Goal: Task Accomplishment & Management: Use online tool/utility

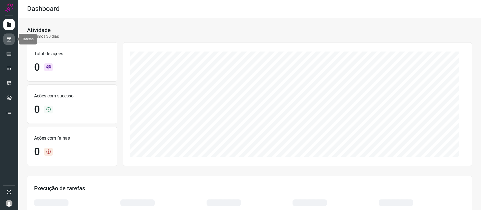
click at [10, 38] on icon at bounding box center [9, 39] width 6 height 6
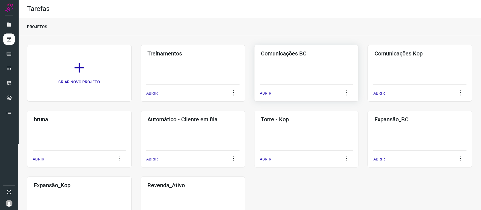
click at [308, 72] on div "Comunicações BC ABRIR" at bounding box center [306, 73] width 104 height 57
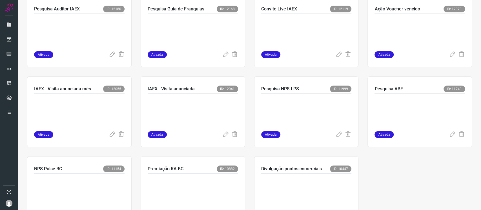
scroll to position [300, 0]
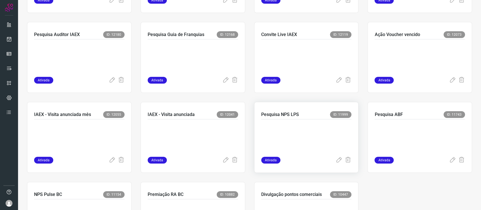
click at [302, 120] on div at bounding box center [306, 137] width 90 height 37
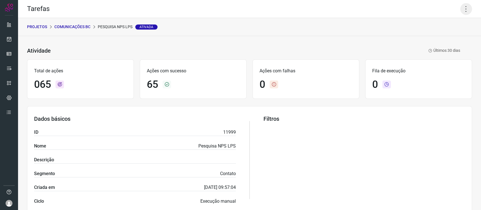
click at [460, 10] on icon at bounding box center [466, 9] width 12 height 12
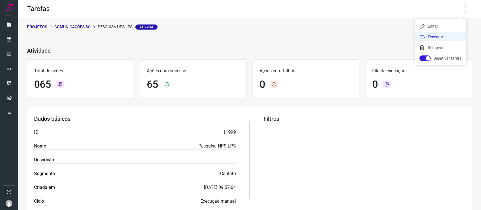
click at [447, 33] on li "Executar" at bounding box center [440, 36] width 51 height 9
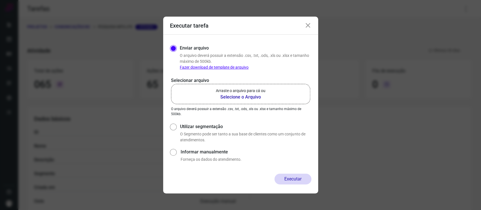
click at [239, 88] on p "Arraste o arquivo para cá ou" at bounding box center [241, 91] width 50 height 6
click at [0, 0] on input "Arraste o arquivo para cá ou Selecione o Arquivo" at bounding box center [0, 0] width 0 height 0
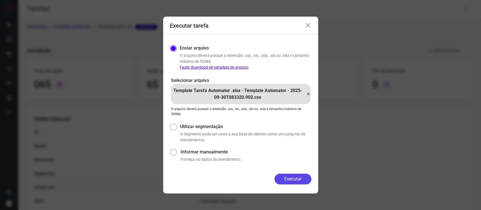
click at [301, 176] on button "Executar" at bounding box center [292, 179] width 37 height 11
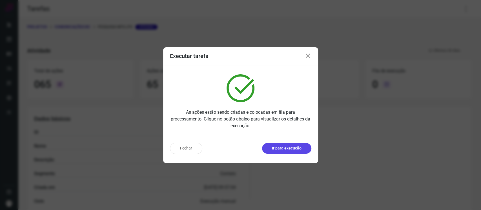
click at [277, 148] on p "Ir para execução" at bounding box center [287, 148] width 30 height 6
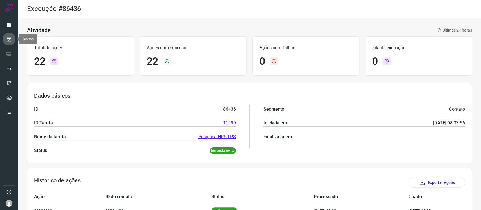
click at [12, 39] on link at bounding box center [8, 39] width 11 height 11
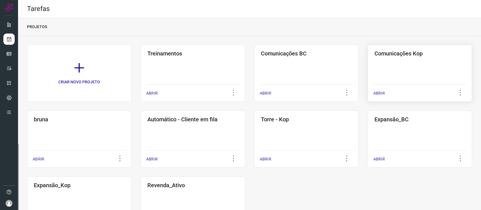
click at [418, 81] on div "Comunicações Kop ABRIR" at bounding box center [419, 73] width 104 height 57
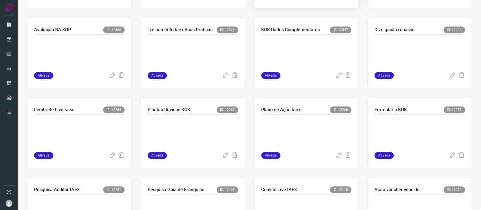
scroll to position [225, 0]
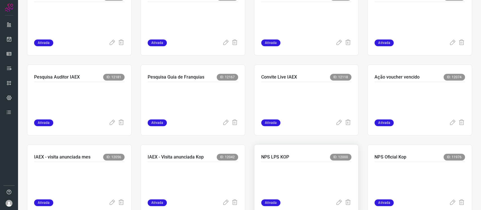
click at [287, 176] on p at bounding box center [303, 179] width 84 height 28
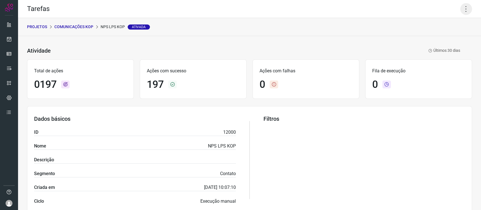
click at [462, 14] on icon at bounding box center [466, 9] width 12 height 12
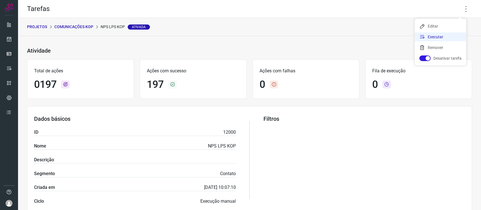
click at [438, 37] on li "Executar" at bounding box center [440, 36] width 51 height 9
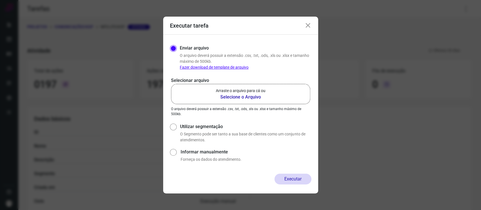
click at [264, 94] on b "Selecione o Arquivo" at bounding box center [241, 97] width 50 height 7
click at [0, 0] on input "Arraste o arquivo para cá ou Selecione o Arquivo" at bounding box center [0, 0] width 0 height 0
click at [247, 104] on label "Arraste o arquivo para cá ou Selecione o Arquivo" at bounding box center [240, 94] width 139 height 20
click at [0, 0] on input "Arraste o arquivo para cá ou Selecione o Arquivo" at bounding box center [0, 0] width 0 height 0
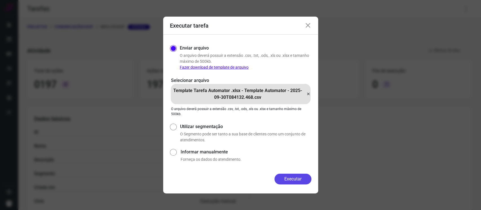
click at [300, 175] on button "Executar" at bounding box center [292, 179] width 37 height 11
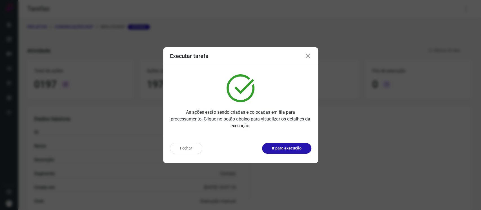
click at [308, 56] on icon at bounding box center [307, 56] width 7 height 7
